Goal: Information Seeking & Learning: Learn about a topic

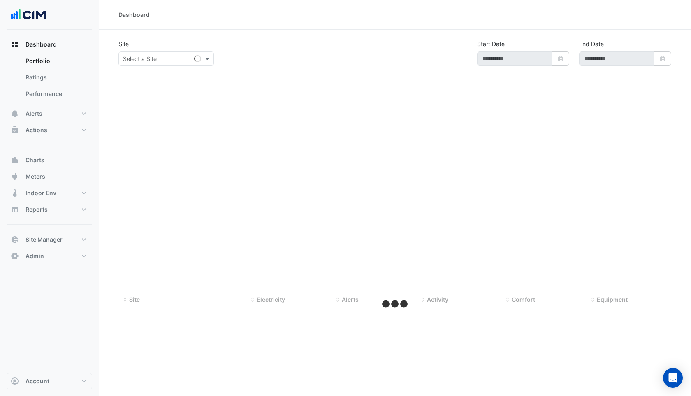
type input "**********"
select select "***"
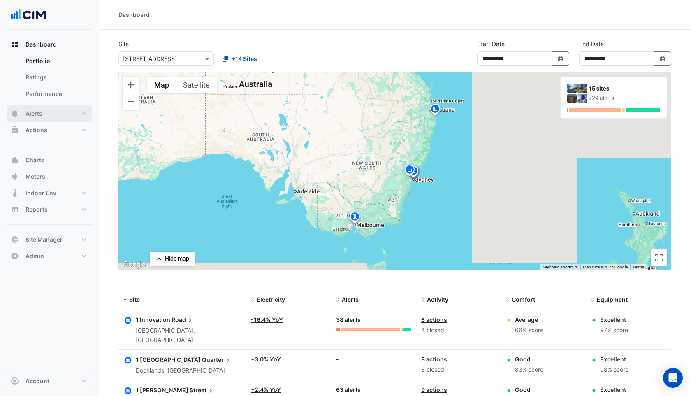
click at [45, 115] on button "Alerts" at bounding box center [50, 113] width 86 height 16
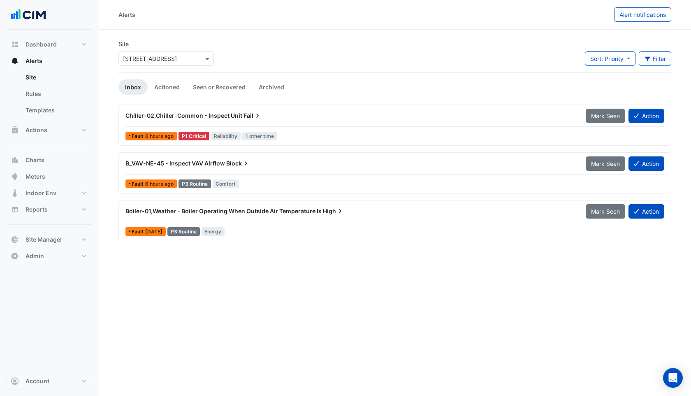
click at [213, 116] on span "Chiller-02,Chiller-Common - Inspect Unit" at bounding box center [183, 115] width 117 height 7
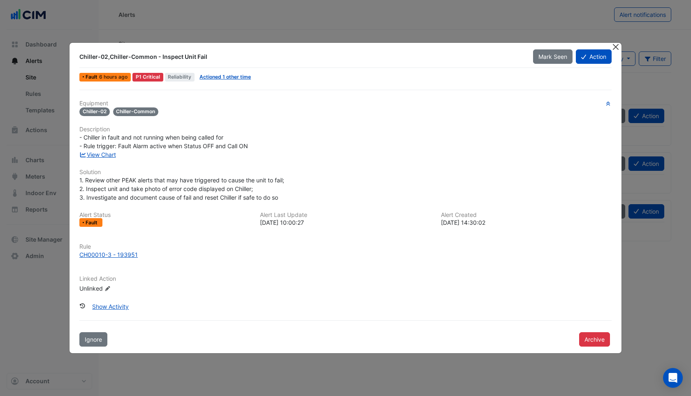
click at [618, 44] on button "Close" at bounding box center [615, 47] width 9 height 9
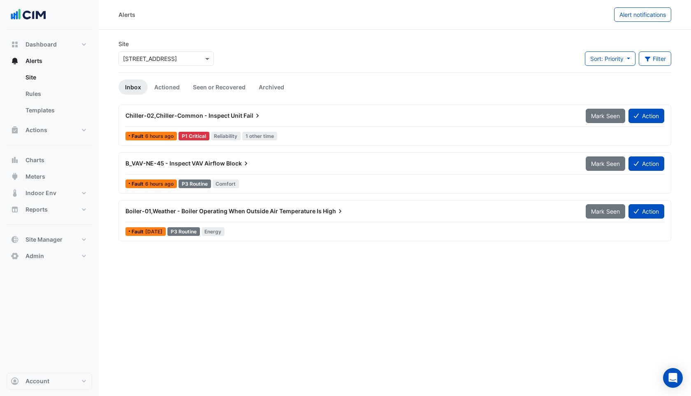
click at [282, 214] on div "Boiler-01,Weather - Boiler Operating When Outside Air Temperature Is High" at bounding box center [350, 211] width 450 height 8
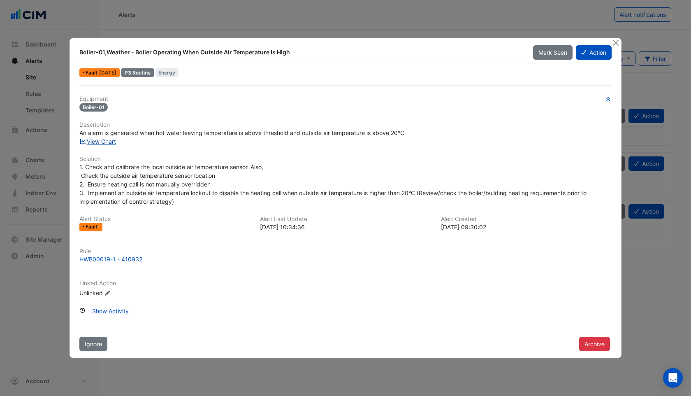
click at [104, 141] on link "View Chart" at bounding box center [97, 141] width 37 height 7
click at [618, 42] on button "Close" at bounding box center [615, 42] width 9 height 9
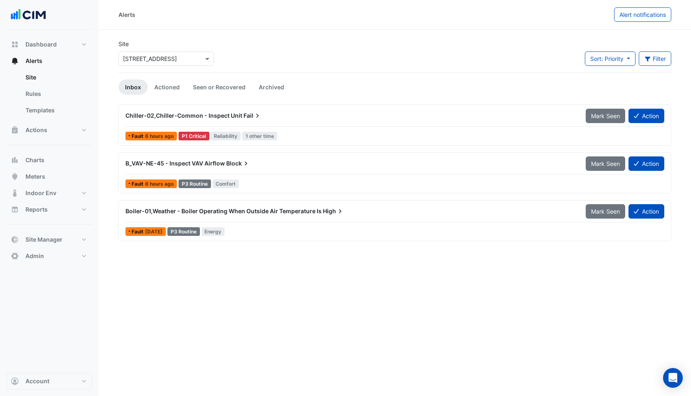
click at [282, 115] on div "Chiller-02,Chiller-Common - Inspect Unit Fail" at bounding box center [350, 115] width 450 height 8
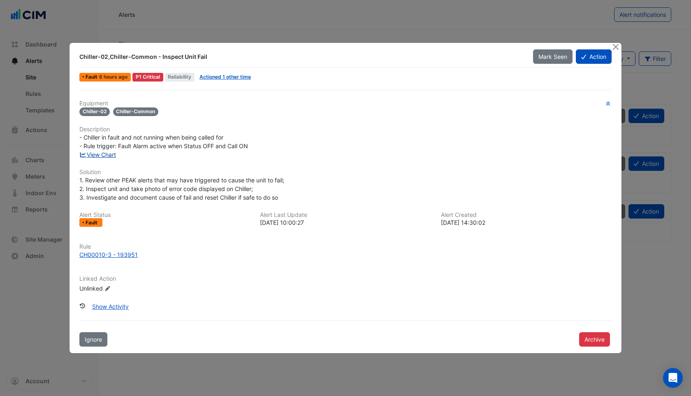
click at [114, 155] on link "View Chart" at bounding box center [97, 154] width 37 height 7
click at [614, 45] on button "Close" at bounding box center [615, 47] width 9 height 9
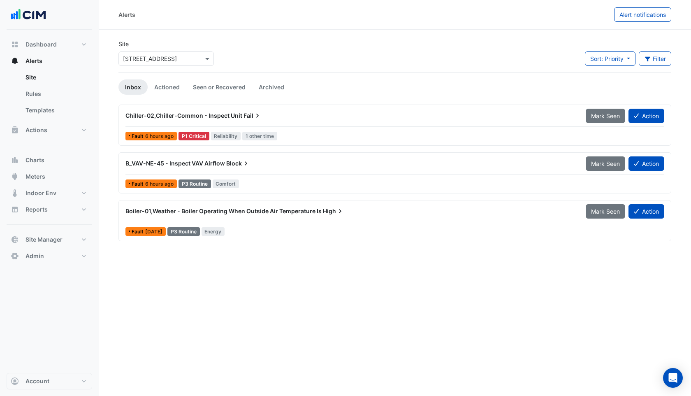
click at [156, 58] on input "text" at bounding box center [158, 59] width 70 height 9
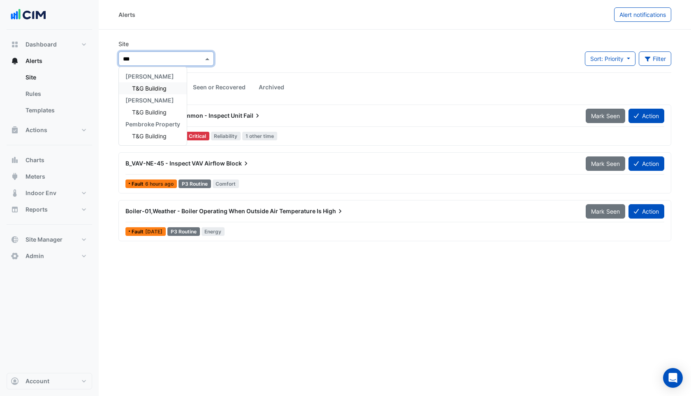
type input "***"
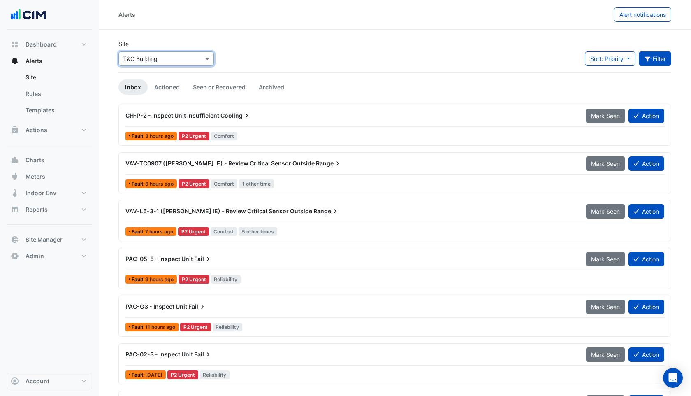
click at [661, 54] on button "Filter" at bounding box center [655, 58] width 33 height 14
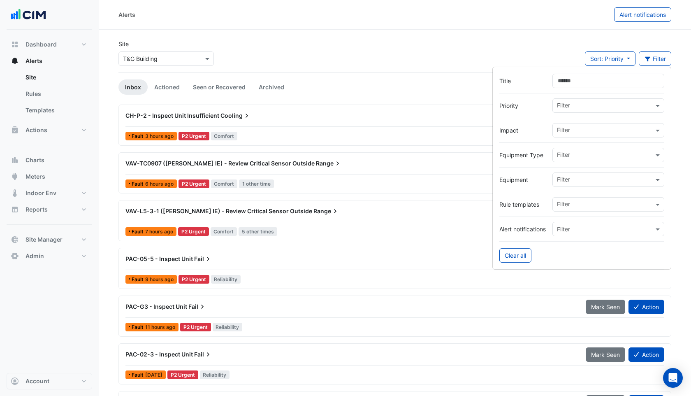
click at [566, 177] on input "text" at bounding box center [605, 180] width 97 height 9
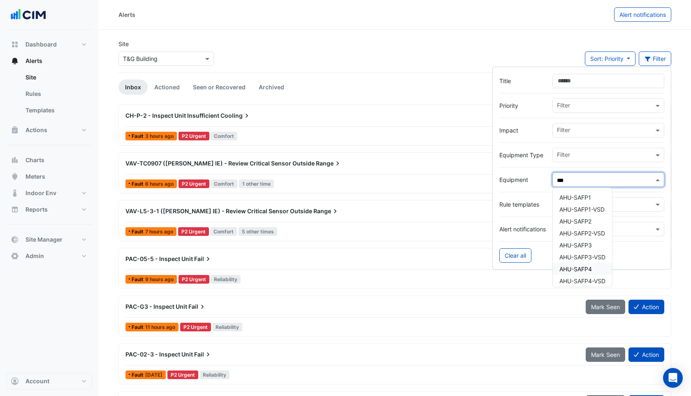
click at [574, 266] on span "AHU-SAFP4" at bounding box center [575, 268] width 32 height 7
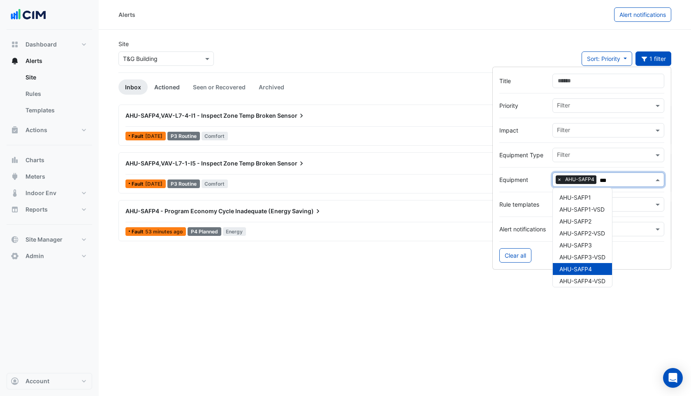
type input "***"
click at [171, 84] on link "Actioned" at bounding box center [167, 86] width 39 height 15
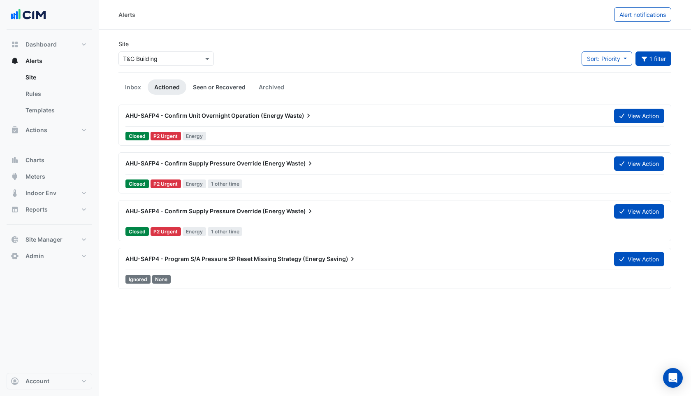
click at [230, 86] on link "Seen or Recovered" at bounding box center [219, 86] width 66 height 15
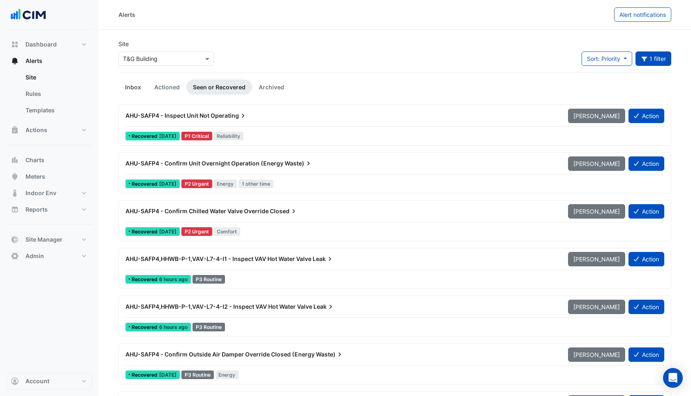
click at [137, 86] on link "Inbox" at bounding box center [132, 86] width 29 height 15
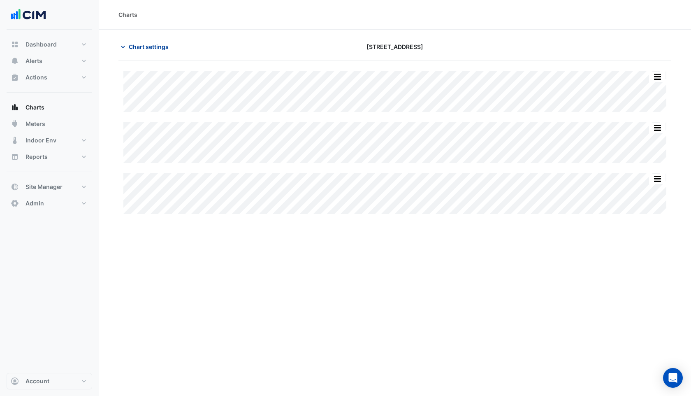
click at [143, 40] on button "Chart settings" at bounding box center [146, 46] width 56 height 14
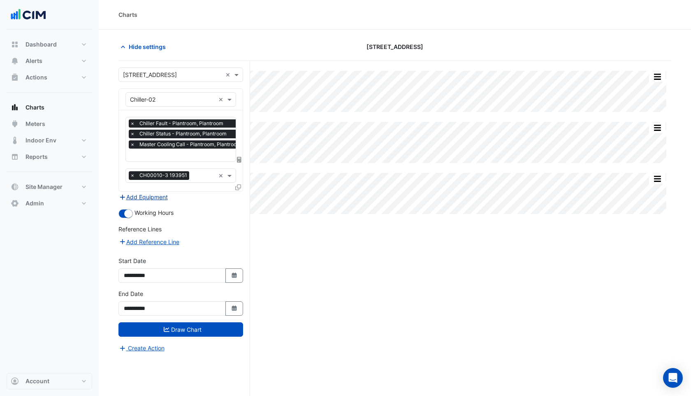
click at [158, 196] on button "Add Equipment" at bounding box center [143, 196] width 50 height 9
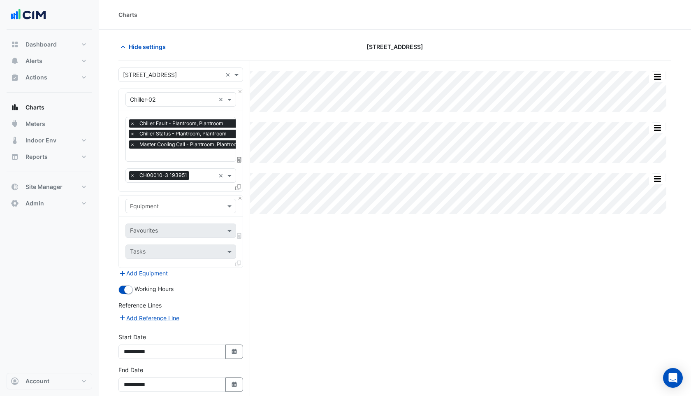
click at [144, 75] on input "text" at bounding box center [172, 75] width 99 height 9
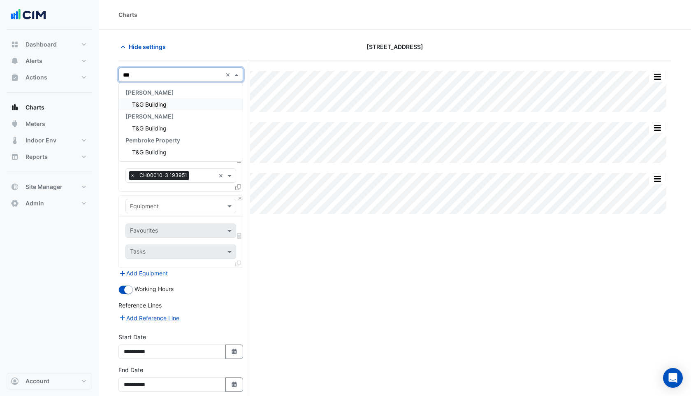
type input "***"
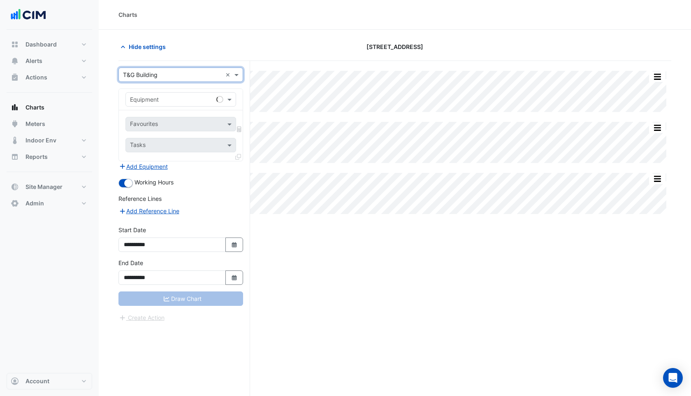
click at [139, 103] on input "text" at bounding box center [172, 99] width 85 height 9
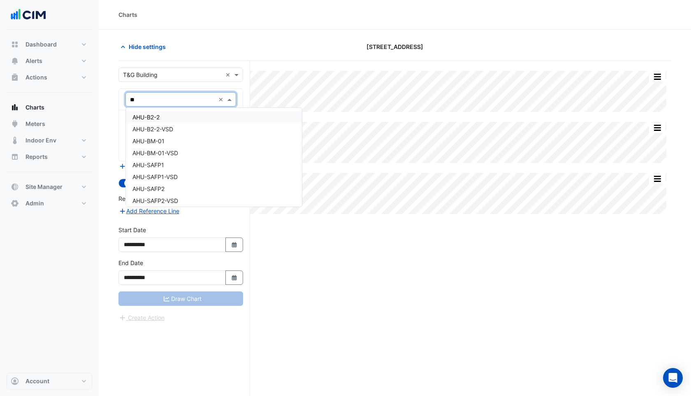
type input "***"
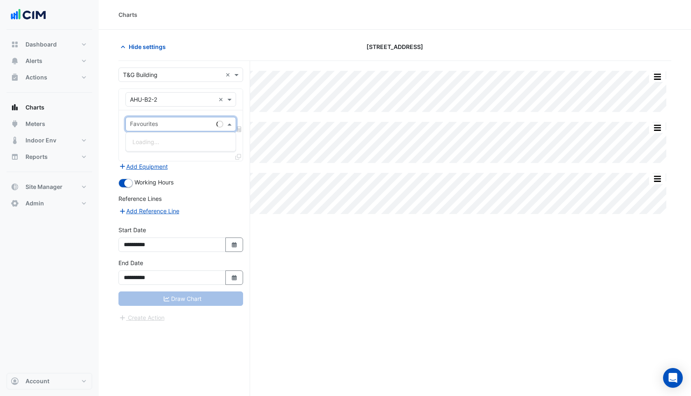
click at [159, 125] on input "text" at bounding box center [171, 124] width 83 height 9
type input "*****"
click at [175, 139] on span "Unit Chilled Water Valve Position - B2, EOT" at bounding box center [189, 141] width 114 height 7
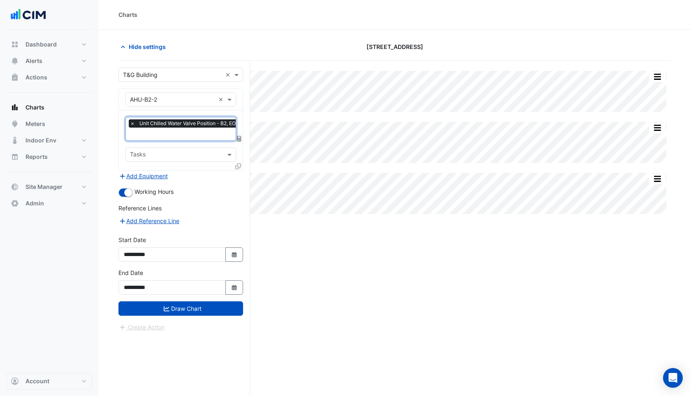
click at [238, 165] on icon at bounding box center [238, 166] width 6 height 6
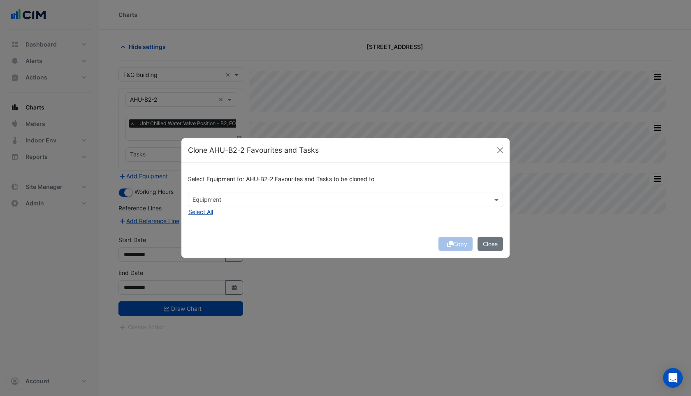
click at [206, 214] on button "Select All" at bounding box center [200, 211] width 25 height 9
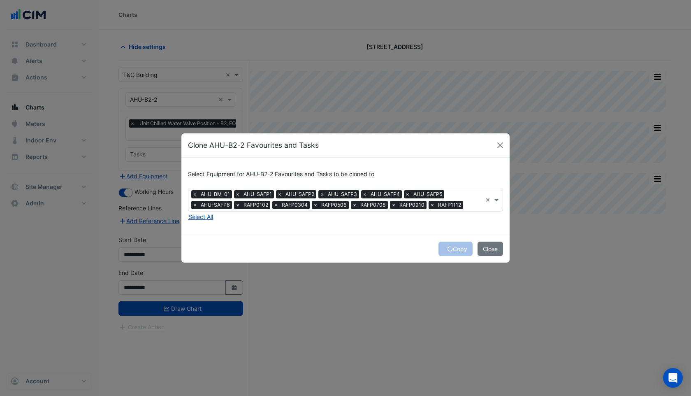
click at [239, 205] on span "×" at bounding box center [237, 205] width 7 height 8
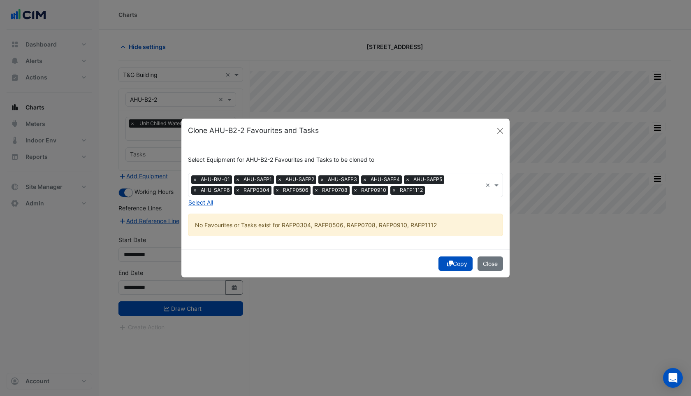
click at [239, 205] on div "Select Equipment for AHU-B2-2 Favourites and Tasks to be cloned to × AHU-BM-01 …" at bounding box center [345, 196] width 328 height 106
click at [239, 192] on span "×" at bounding box center [237, 190] width 7 height 8
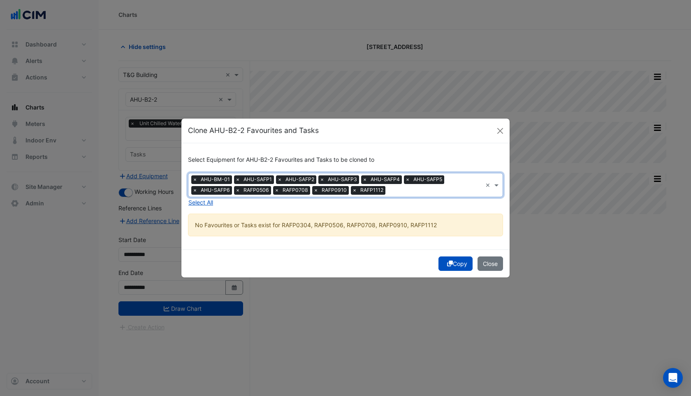
click at [239, 192] on span "×" at bounding box center [237, 190] width 7 height 8
click at [273, 192] on span "×" at bounding box center [276, 190] width 7 height 8
click at [239, 192] on span "×" at bounding box center [237, 190] width 7 height 8
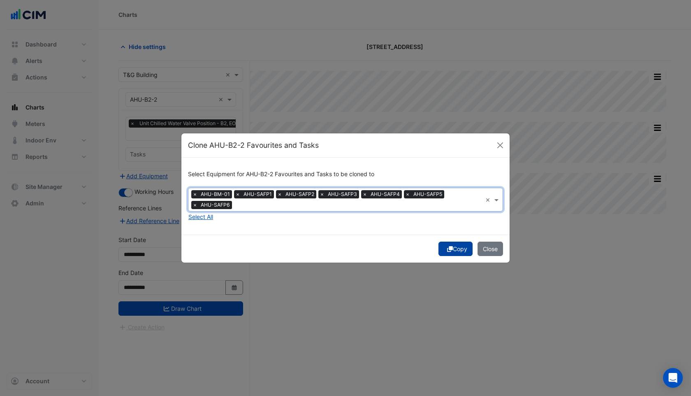
click at [458, 248] on button "Copy" at bounding box center [455, 248] width 34 height 14
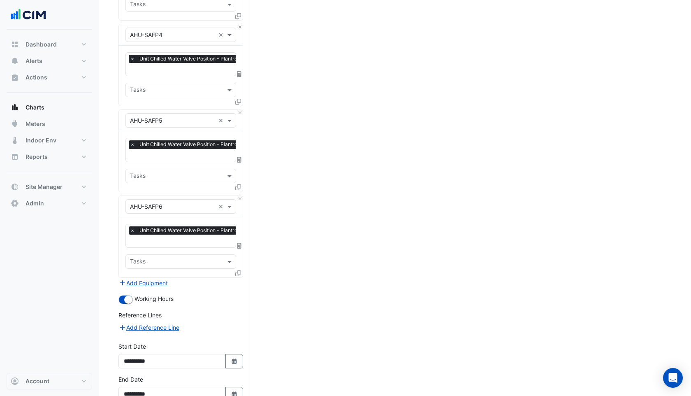
scroll to position [535, 0]
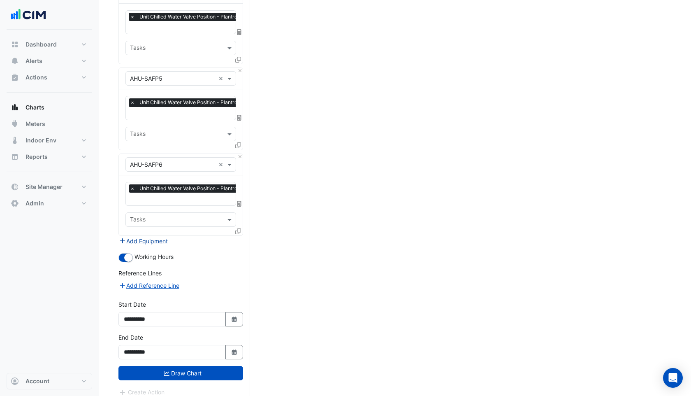
click at [152, 236] on button "Add Equipment" at bounding box center [143, 240] width 50 height 9
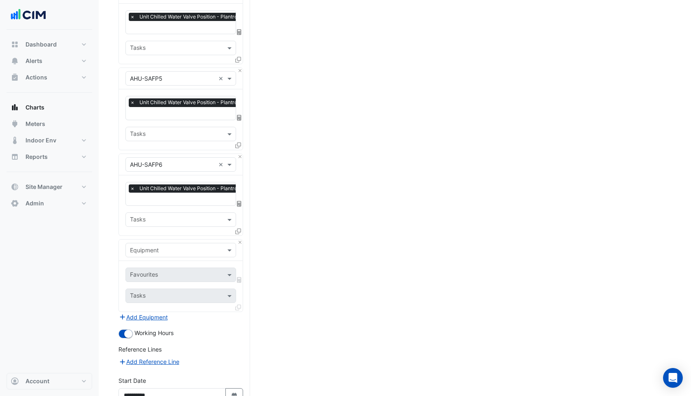
click at [170, 249] on div "Equipment" at bounding box center [180, 250] width 111 height 14
type input "**"
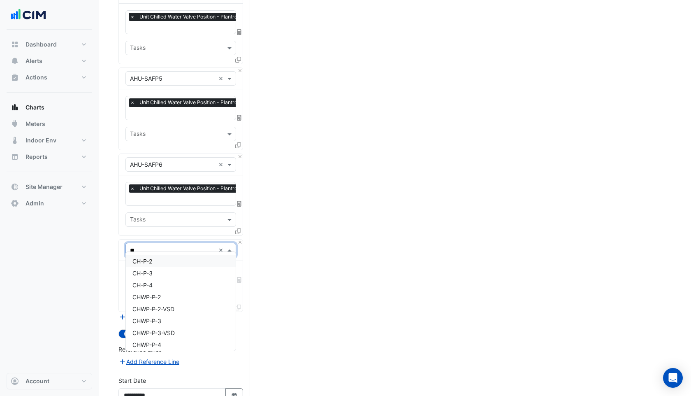
click at [172, 262] on div "CH-P-2" at bounding box center [181, 261] width 110 height 12
click at [167, 271] on input "text" at bounding box center [171, 275] width 83 height 9
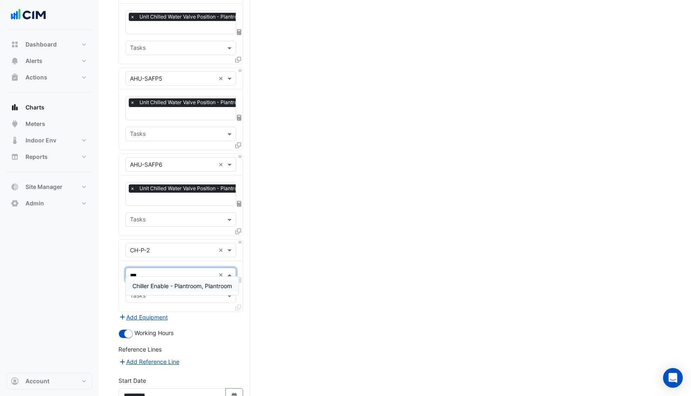
type input "****"
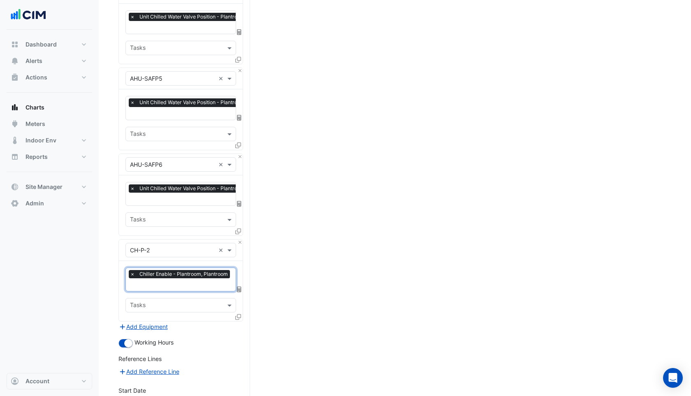
click at [239, 314] on icon at bounding box center [238, 317] width 6 height 6
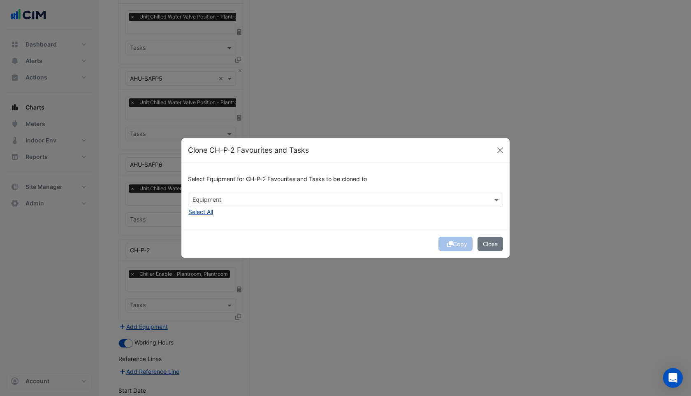
click at [207, 215] on button "Select All" at bounding box center [200, 211] width 25 height 9
click at [452, 245] on button "Copy" at bounding box center [455, 243] width 34 height 14
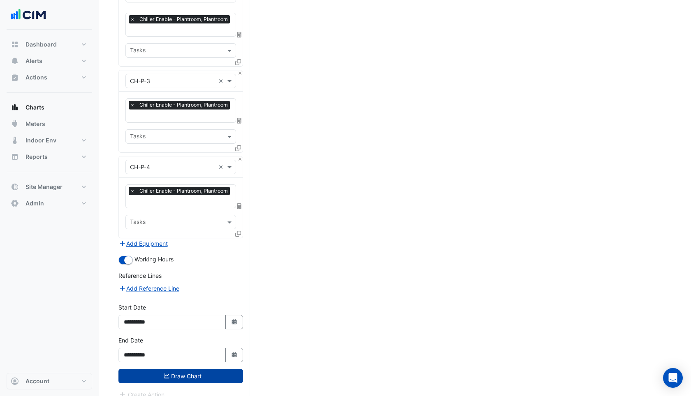
click at [190, 368] on button "Draw Chart" at bounding box center [180, 375] width 125 height 14
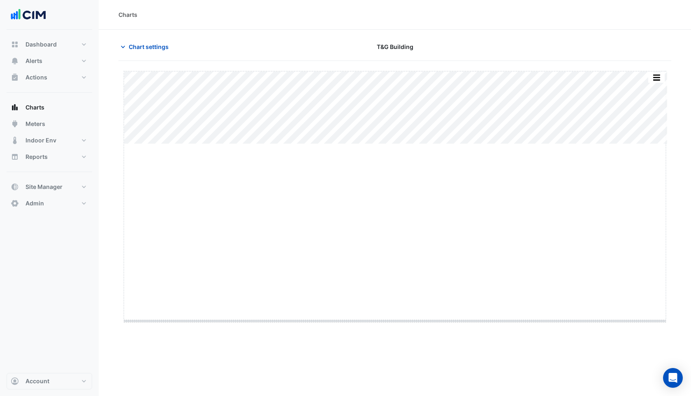
drag, startPoint x: 396, startPoint y: 145, endPoint x: 410, endPoint y: 329, distance: 184.7
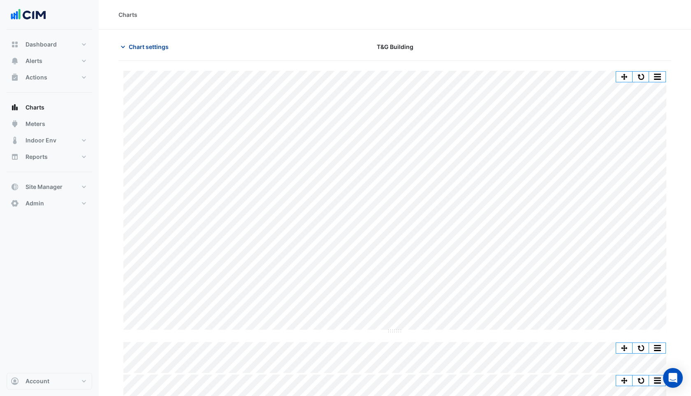
click at [146, 42] on span "Chart settings" at bounding box center [149, 46] width 40 height 9
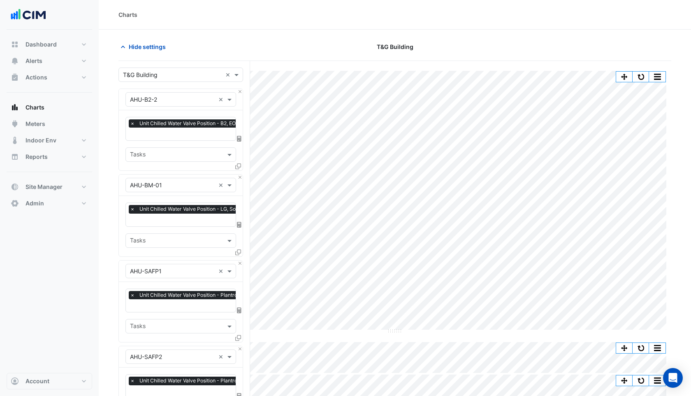
click at [250, 41] on div "Hide settings" at bounding box center [208, 46] width 188 height 14
click at [659, 72] on button "button" at bounding box center [657, 77] width 16 height 10
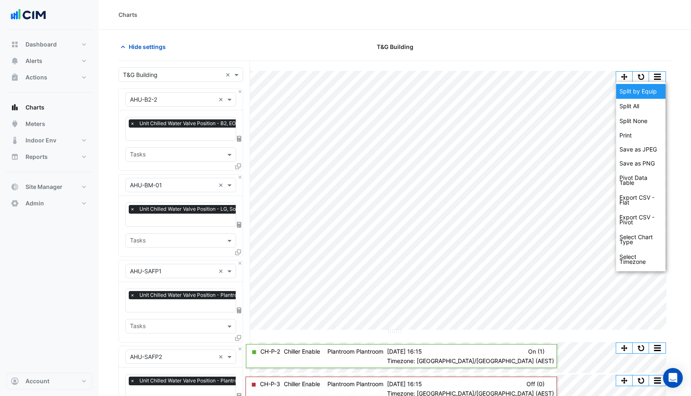
click at [649, 91] on div "Split by Equip" at bounding box center [640, 91] width 49 height 15
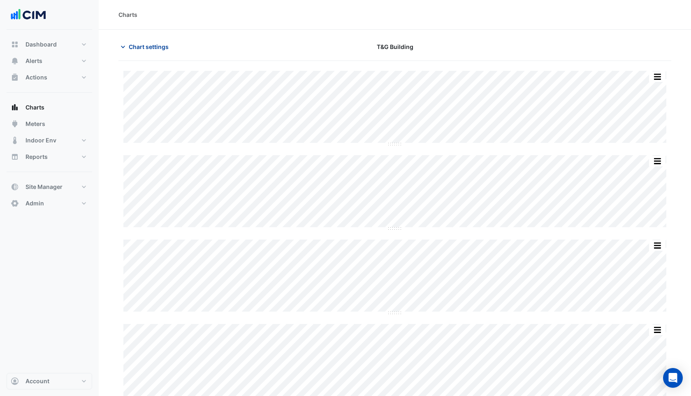
click at [147, 48] on span "Chart settings" at bounding box center [149, 46] width 40 height 9
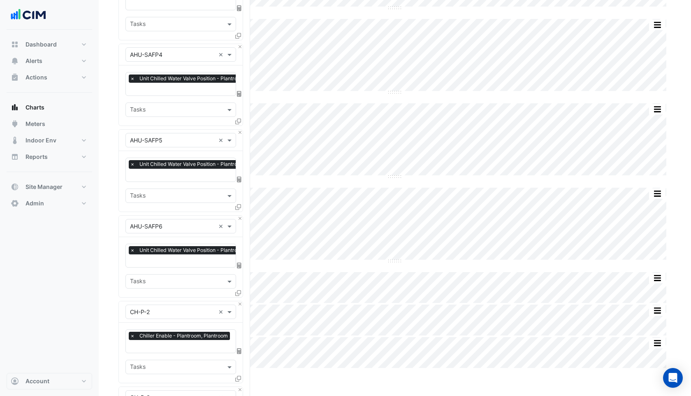
scroll to position [318, 0]
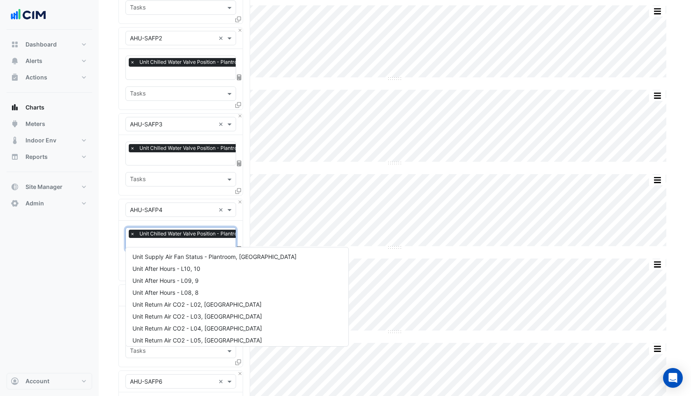
click at [169, 242] on input "text" at bounding box center [216, 245] width 172 height 9
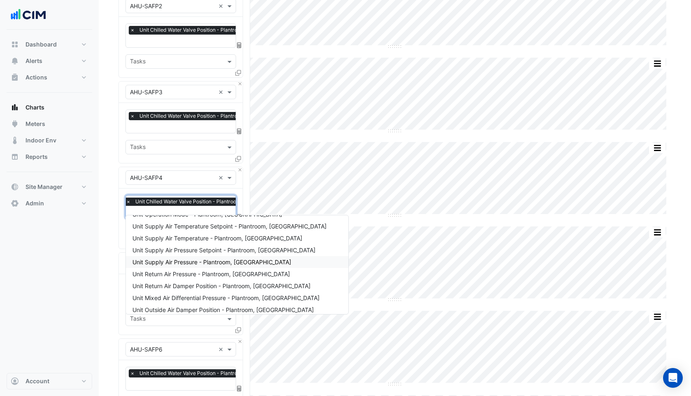
scroll to position [232, 0]
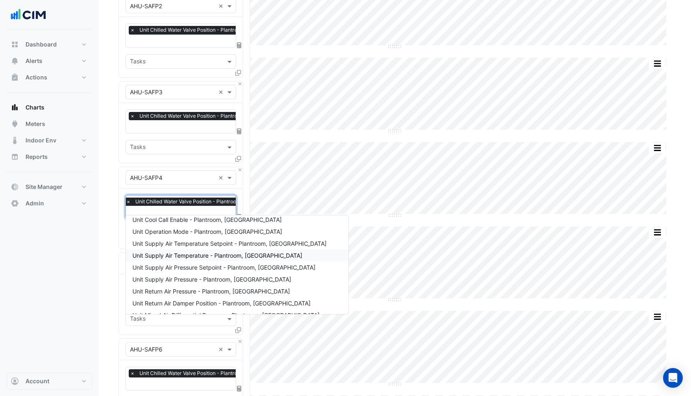
click at [190, 255] on span "Unit Supply Air Temperature - Plantroom, North West" at bounding box center [217, 255] width 170 height 7
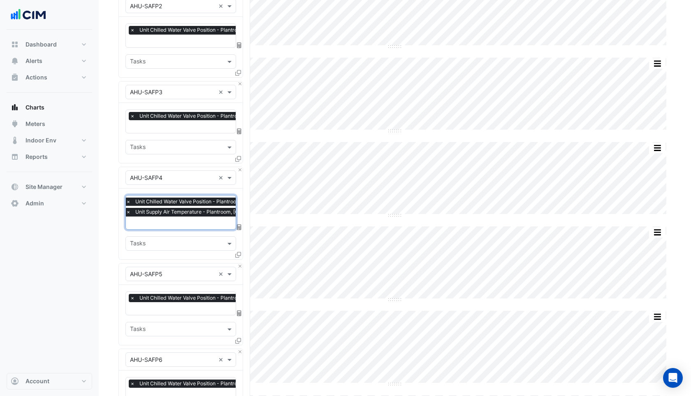
click at [176, 212] on span "Unit Supply Air Temperature - Plantroom, North West" at bounding box center [209, 212] width 153 height 8
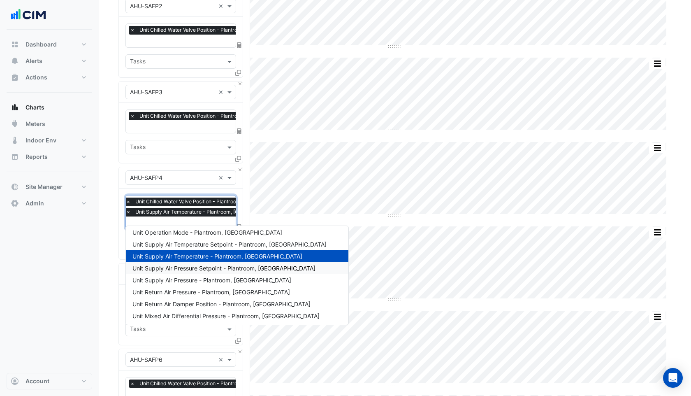
scroll to position [242, 0]
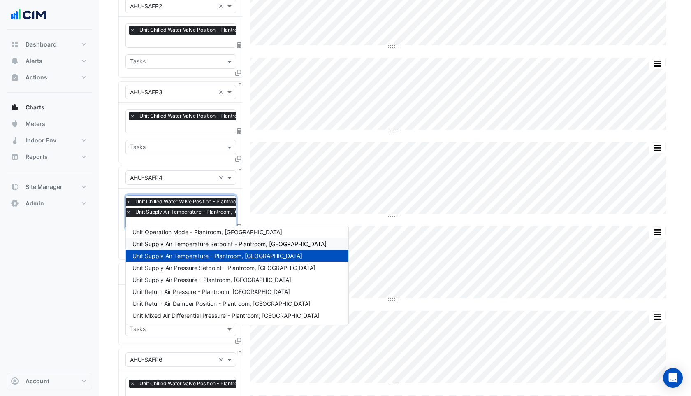
click at [185, 246] on span "Unit Supply Air Temperature Setpoint - Plantroom, North West" at bounding box center [229, 243] width 194 height 7
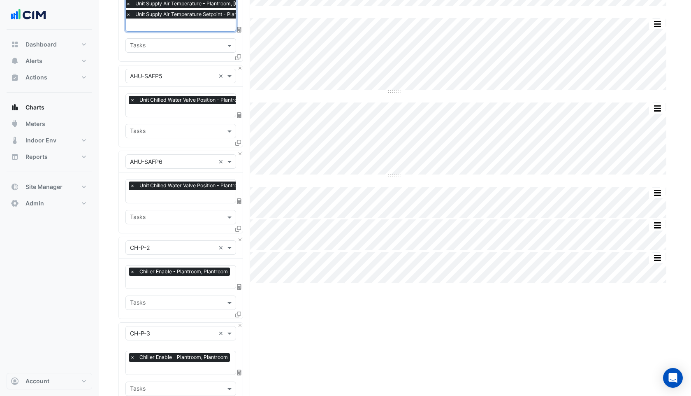
scroll to position [811, 0]
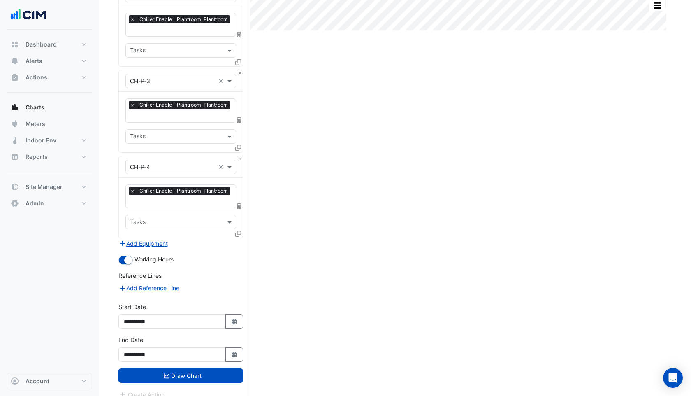
click at [183, 354] on div "**********" at bounding box center [181, 351] width 134 height 33
click at [180, 368] on button "Draw Chart" at bounding box center [180, 375] width 125 height 14
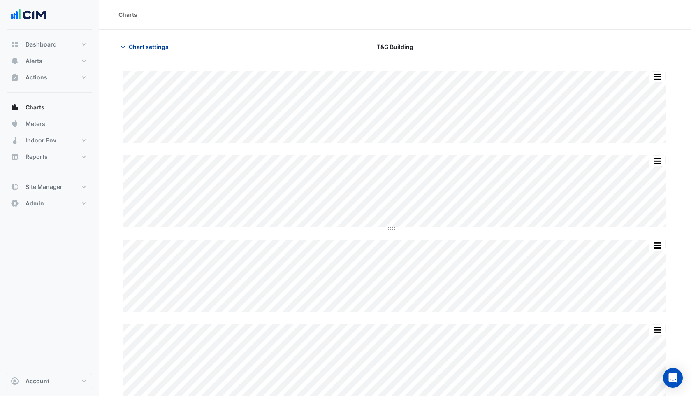
click at [149, 46] on span "Chart settings" at bounding box center [149, 46] width 40 height 9
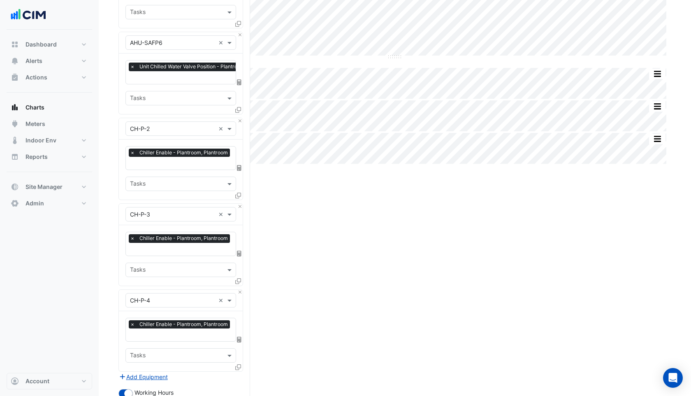
scroll to position [678, 0]
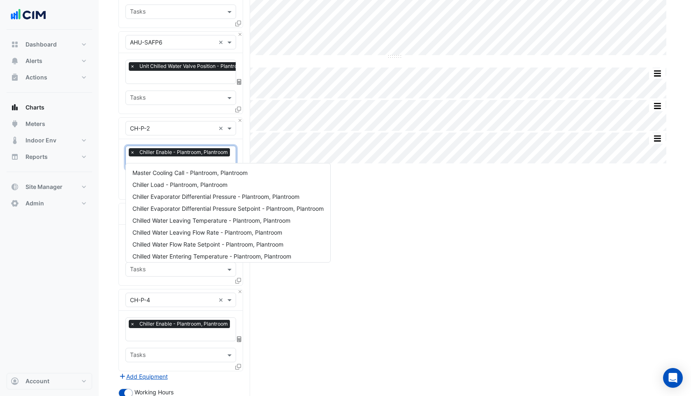
click at [160, 159] on input "text" at bounding box center [181, 163] width 102 height 9
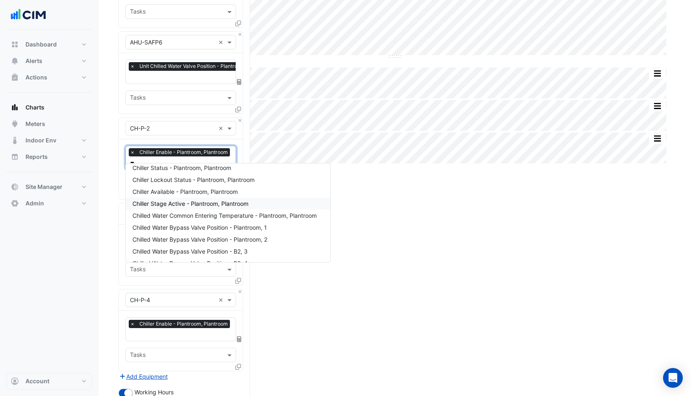
scroll to position [0, 0]
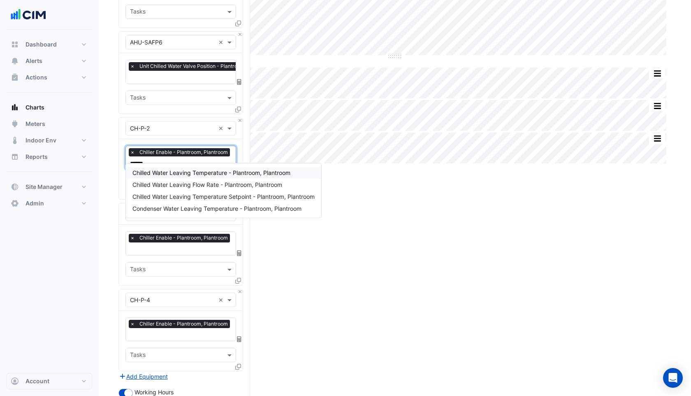
type input "*******"
click at [195, 171] on span "Chilled Water Leaving Temperature - Plantroom, Plantroom" at bounding box center [211, 172] width 158 height 7
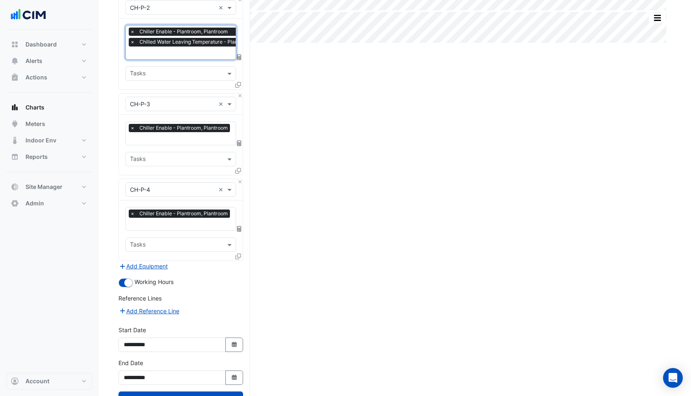
scroll to position [821, 0]
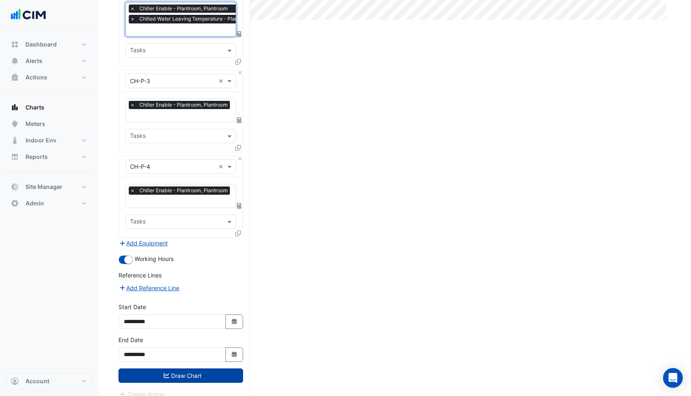
click at [192, 370] on button "Draw Chart" at bounding box center [180, 375] width 125 height 14
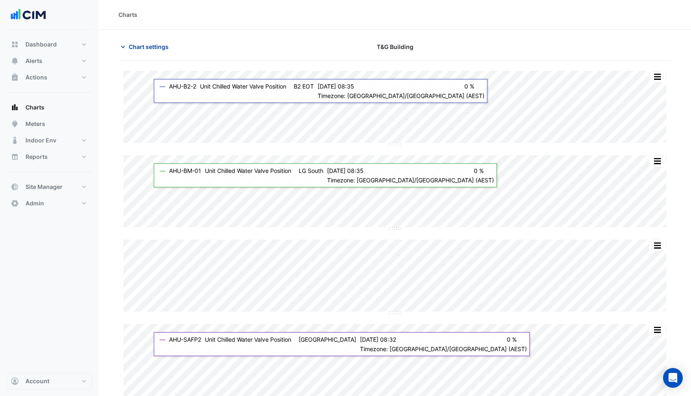
click at [144, 44] on span "Chart settings" at bounding box center [149, 46] width 40 height 9
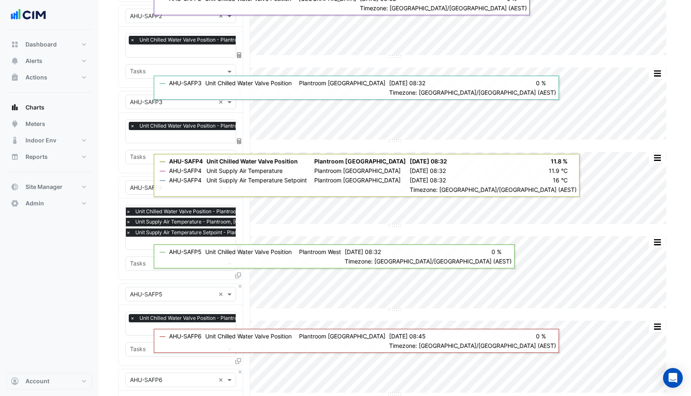
scroll to position [410, 0]
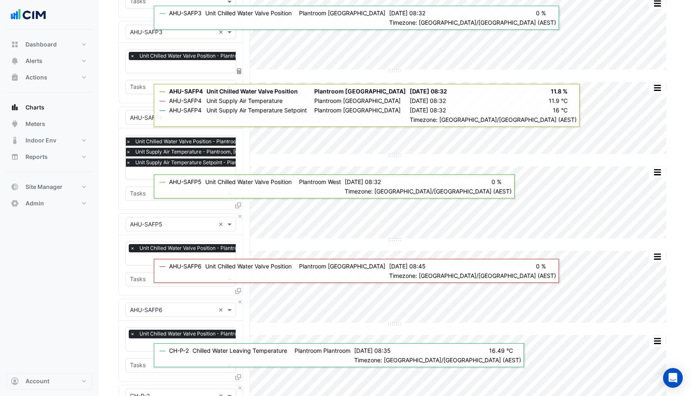
click at [171, 169] on input "text" at bounding box center [217, 173] width 183 height 9
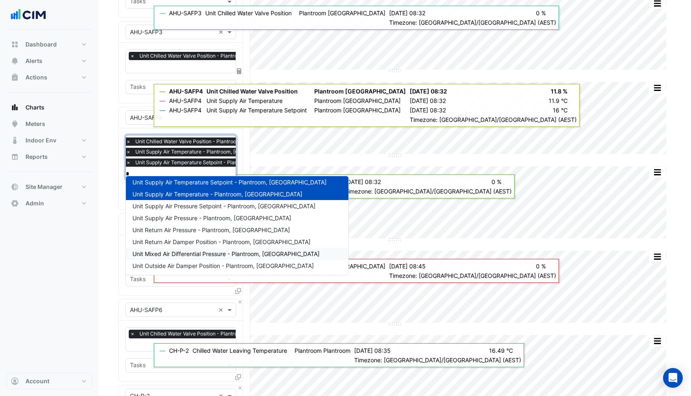
scroll to position [0, 0]
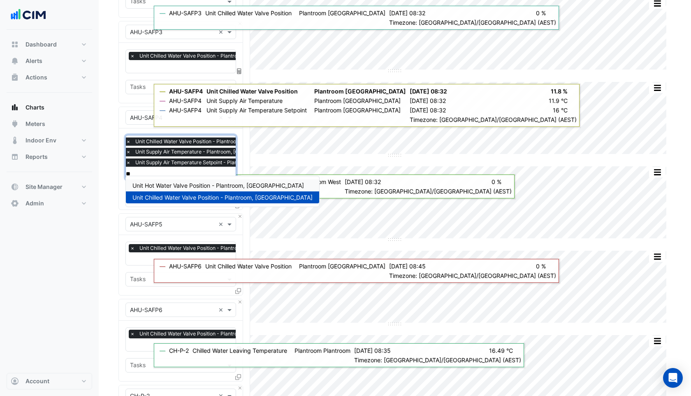
type input "*"
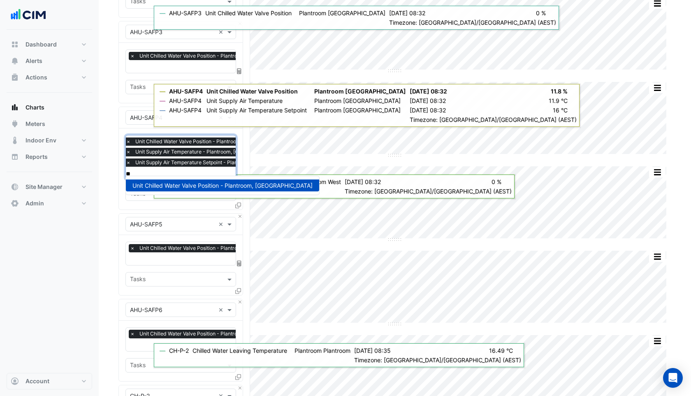
type input "*"
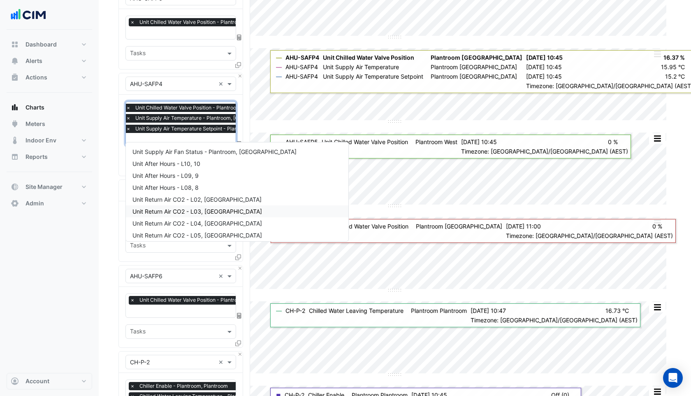
scroll to position [444, 0]
click at [86, 218] on div "Dashboard Portfolio Ratings Performance Alerts Site Rules Templates Actions Sit…" at bounding box center [50, 201] width 86 height 343
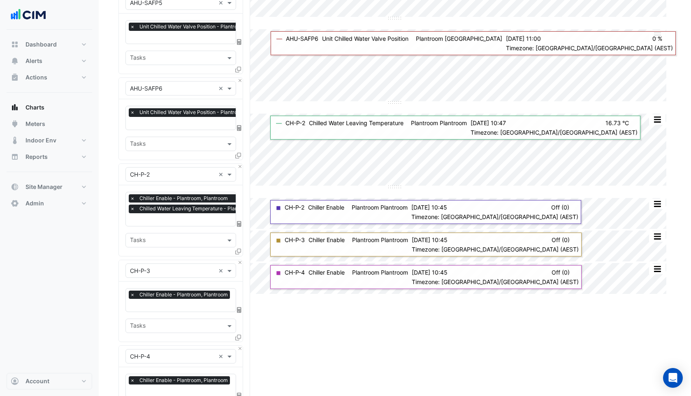
scroll to position [667, 0]
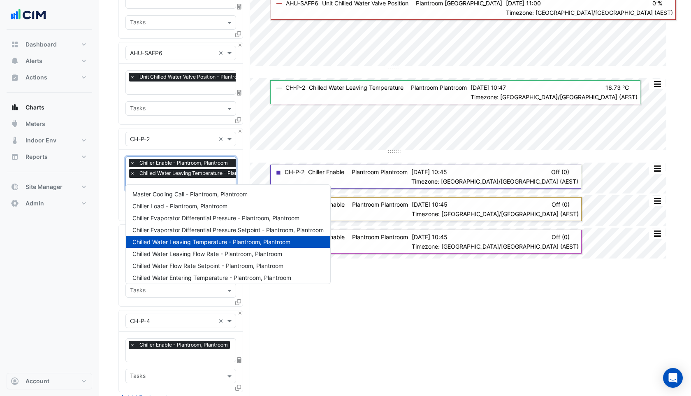
click at [188, 181] on input "text" at bounding box center [206, 185] width 153 height 9
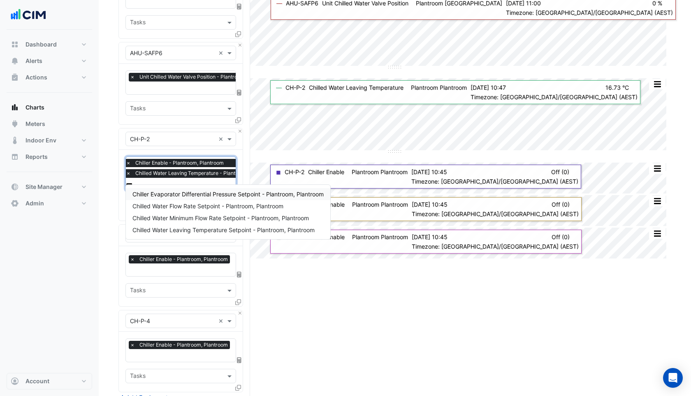
type input "****"
click at [199, 229] on span "Chilled Water Leaving Temperature Setpoint - Plantroom, Plantroom" at bounding box center [223, 229] width 182 height 7
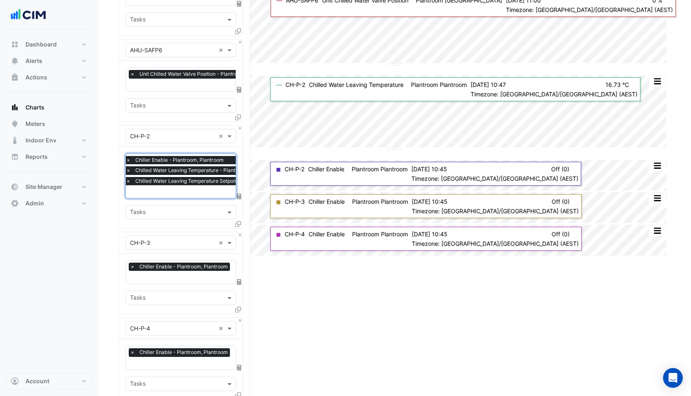
scroll to position [832, 0]
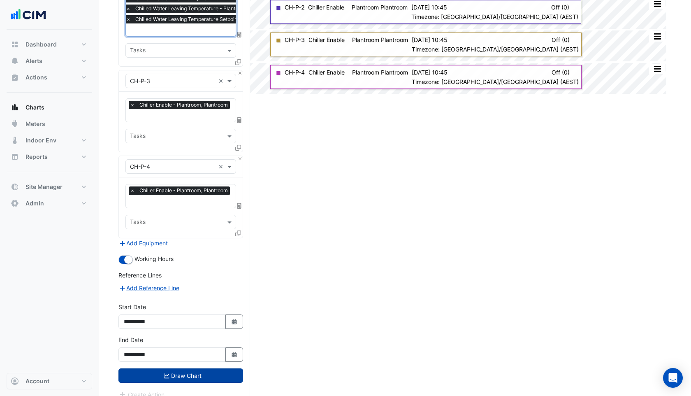
click at [188, 368] on button "Draw Chart" at bounding box center [180, 375] width 125 height 14
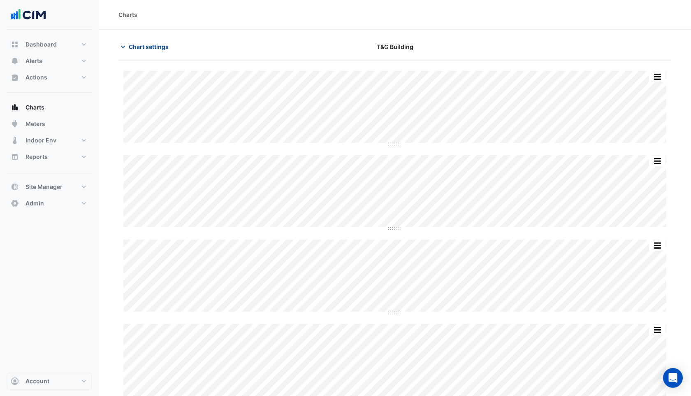
click at [140, 45] on span "Chart settings" at bounding box center [149, 46] width 40 height 9
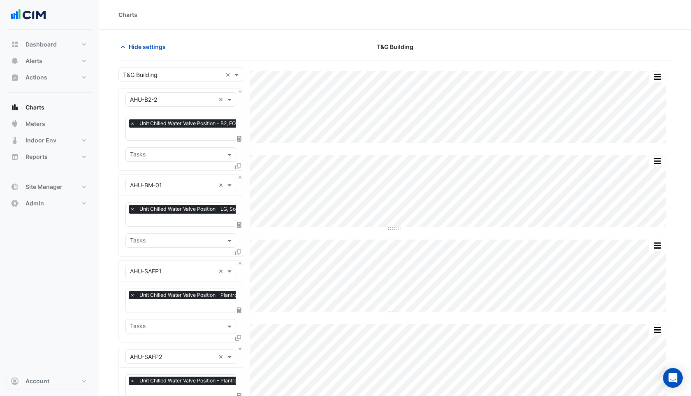
click at [151, 73] on input "text" at bounding box center [172, 75] width 99 height 9
type input "**********"
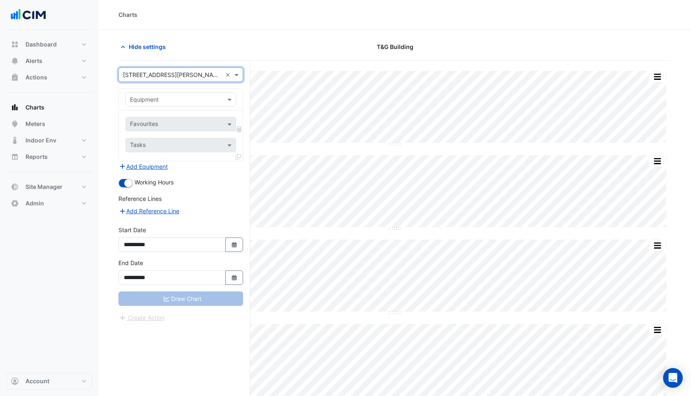
click at [168, 100] on input "text" at bounding box center [172, 99] width 85 height 9
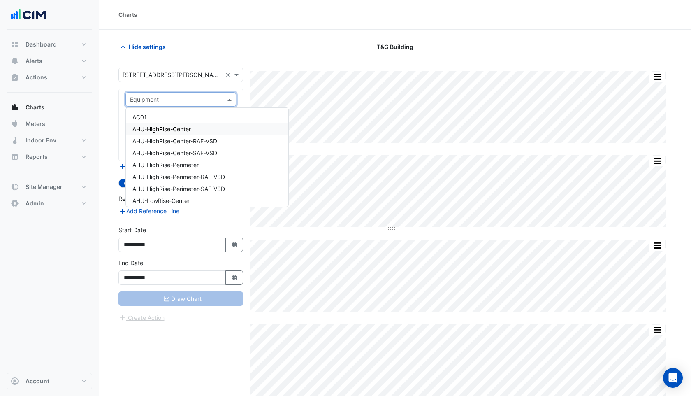
click at [188, 126] on span "AHU-HighRise-Center" at bounding box center [161, 128] width 58 height 7
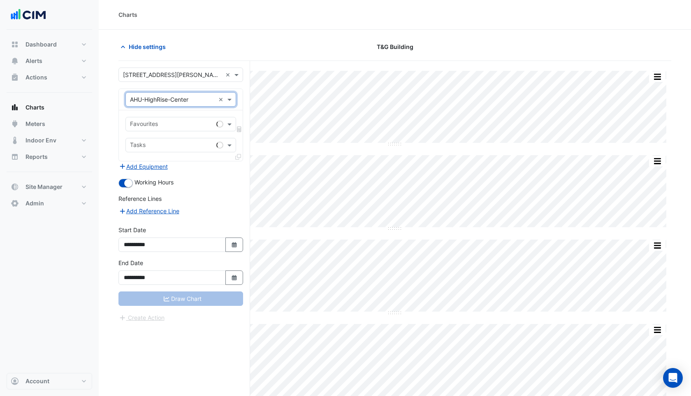
click at [155, 118] on div "Favourites" at bounding box center [169, 124] width 87 height 13
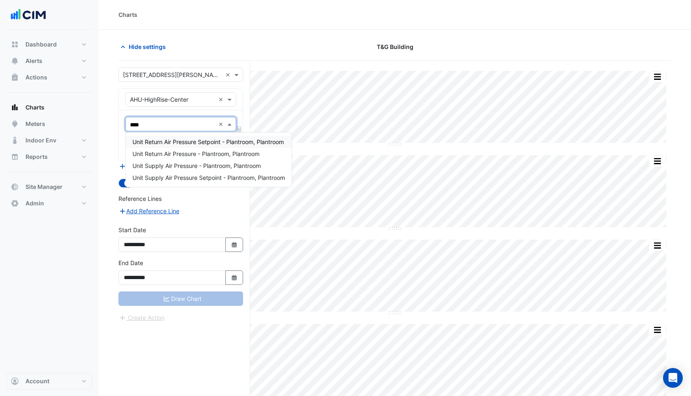
type input "*****"
click at [155, 163] on span "Unit Supply Air Pressure - Plantroom, Plantroom" at bounding box center [196, 165] width 128 height 7
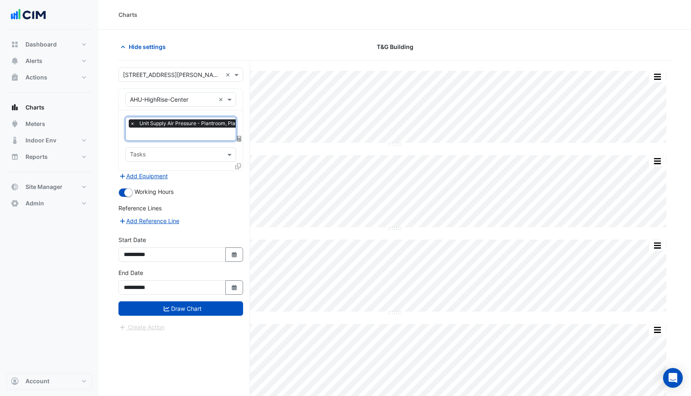
click at [176, 134] on input "text" at bounding box center [193, 134] width 126 height 9
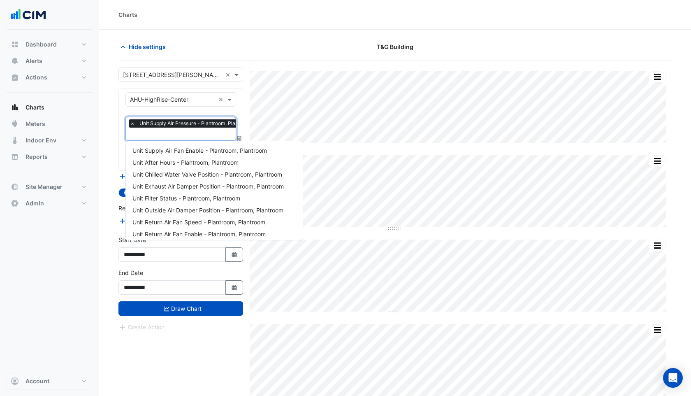
scroll to position [158, 0]
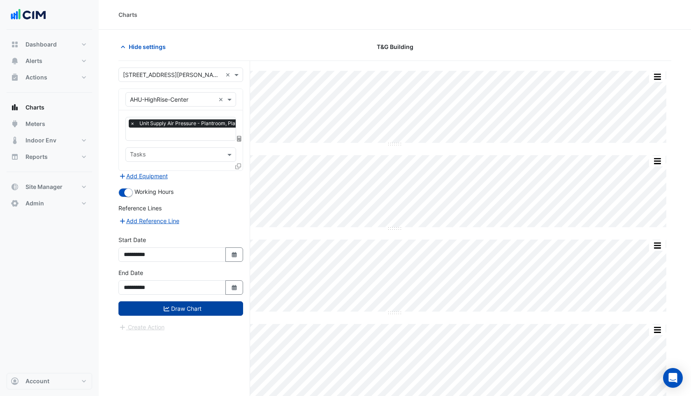
click at [185, 309] on button "Draw Chart" at bounding box center [180, 308] width 125 height 14
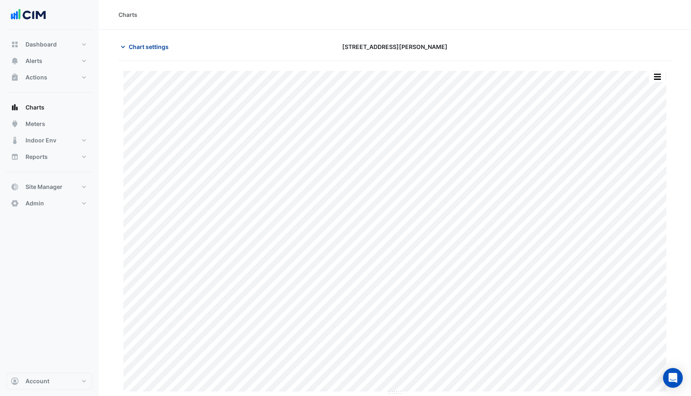
click at [154, 44] on span "Chart settings" at bounding box center [149, 46] width 40 height 9
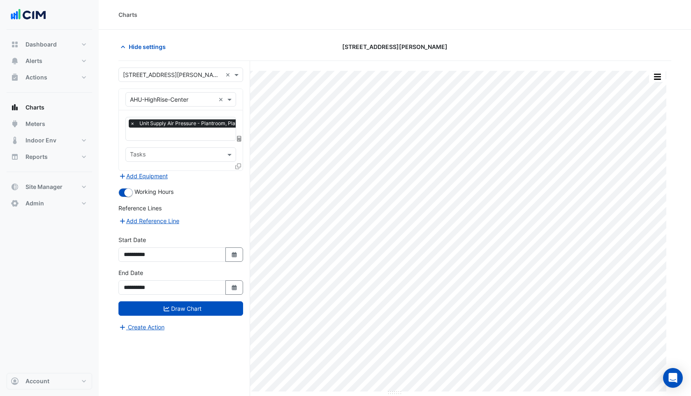
scroll to position [31, 0]
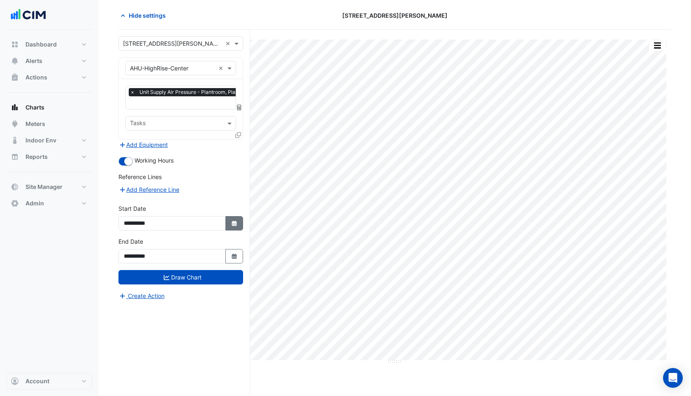
click at [239, 221] on button "Select Date" at bounding box center [234, 223] width 18 height 14
select select "*"
select select "****"
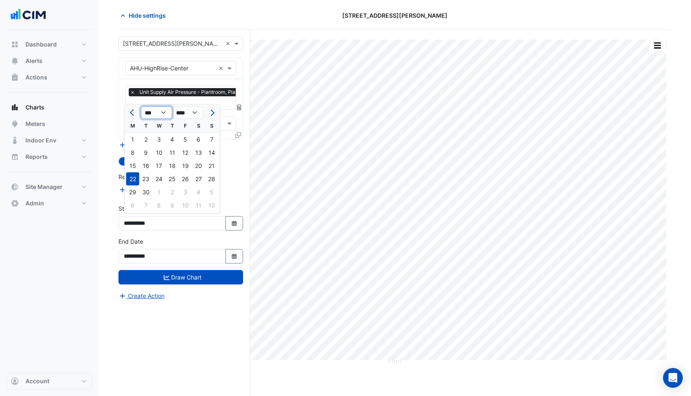
click at [153, 111] on select "*** *** *** *** *** *** *** *** *** ***" at bounding box center [156, 113] width 31 height 12
select select "*"
click at [141, 107] on select "*** *** *** *** *** *** *** *** *** ***" at bounding box center [156, 113] width 31 height 12
click at [149, 138] on div "1" at bounding box center [145, 139] width 13 height 13
type input "**********"
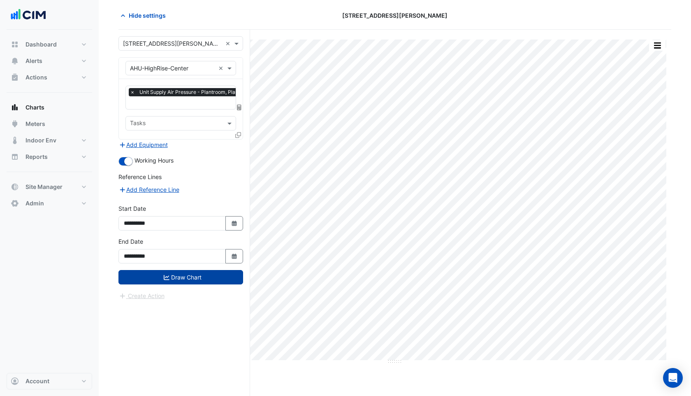
click at [161, 279] on button "Draw Chart" at bounding box center [180, 277] width 125 height 14
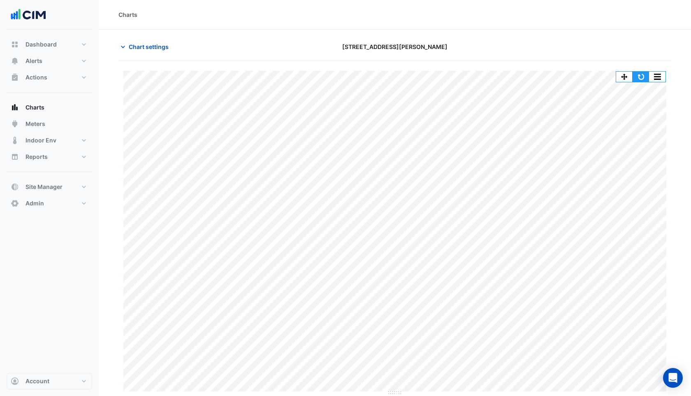
click at [646, 77] on button "button" at bounding box center [640, 77] width 16 height 10
